Goal: Task Accomplishment & Management: Complete application form

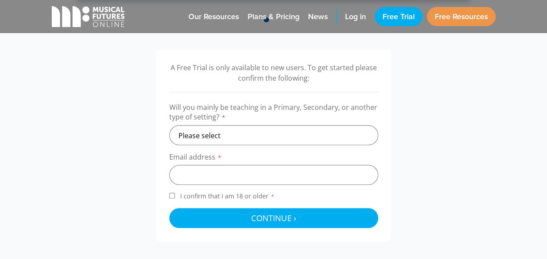
scroll to position [261, 0]
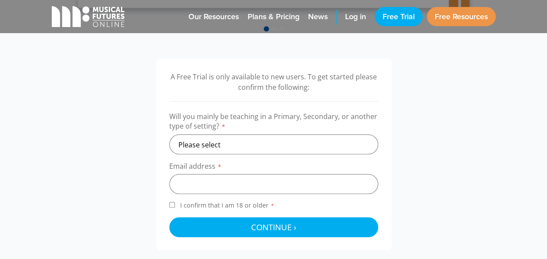
click at [318, 130] on label "Will you mainly be teaching in a Primary, Secondary, or another type of setting…" at bounding box center [273, 122] width 209 height 23
click at [305, 140] on select "Please select Primary Secondary Other" at bounding box center [273, 144] width 209 height 20
select select "secondary"
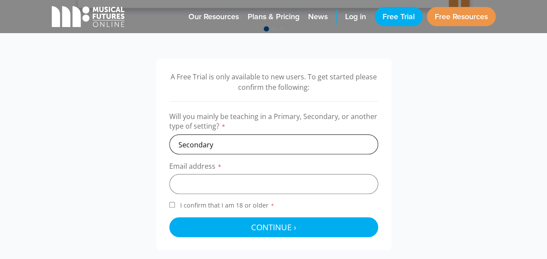
click at [169, 134] on select "Please select Primary Secondary Other" at bounding box center [273, 144] width 209 height 20
click at [255, 189] on input "email" at bounding box center [273, 184] width 209 height 20
type input "[PERSON_NAME][EMAIL_ADDRESS][PERSON_NAME][DOMAIN_NAME]"
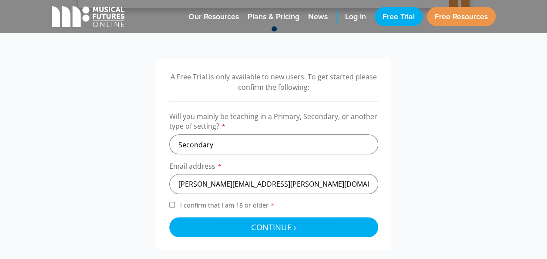
click at [238, 203] on span "I confirm that I am 18 or older *" at bounding box center [228, 205] width 98 height 8
click at [175, 203] on input "I confirm that I am 18 or older *" at bounding box center [172, 205] width 6 height 6
checkbox input "true"
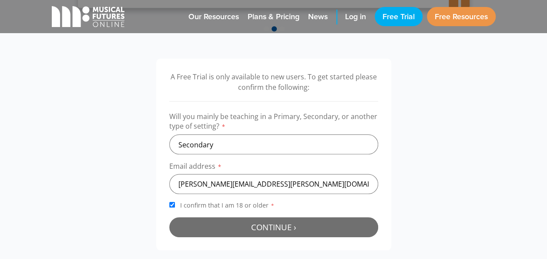
click at [244, 225] on button "Continue › Checking your details..." at bounding box center [273, 227] width 209 height 20
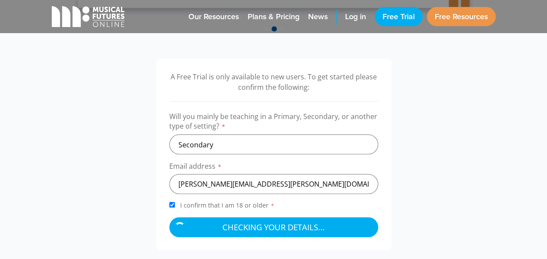
scroll to position [287, 0]
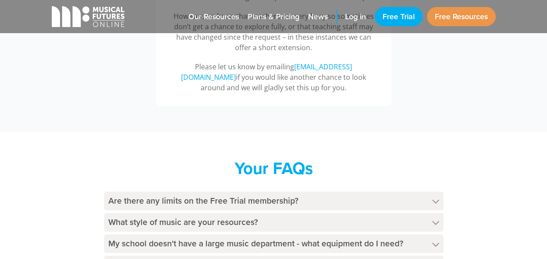
scroll to position [496, 0]
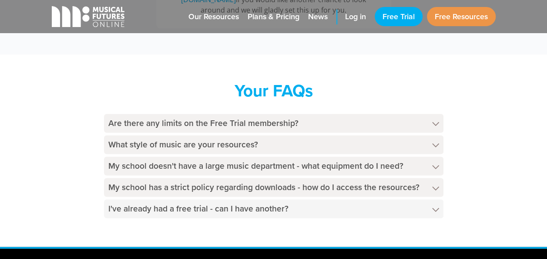
click at [279, 204] on h4 "I've already had a free trial - can I have another?" at bounding box center [274, 208] width 340 height 19
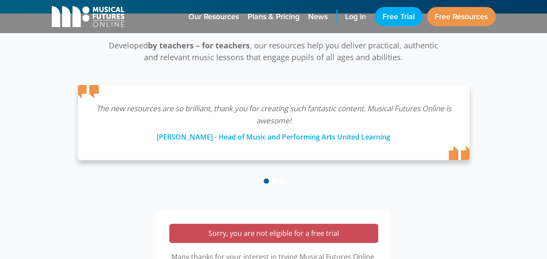
scroll to position [0, 0]
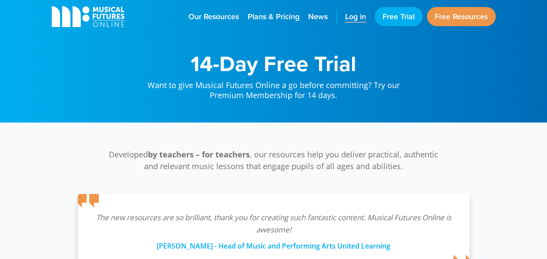
click at [360, 16] on span "Log in" at bounding box center [355, 17] width 21 height 12
